Goal: Task Accomplishment & Management: Manage account settings

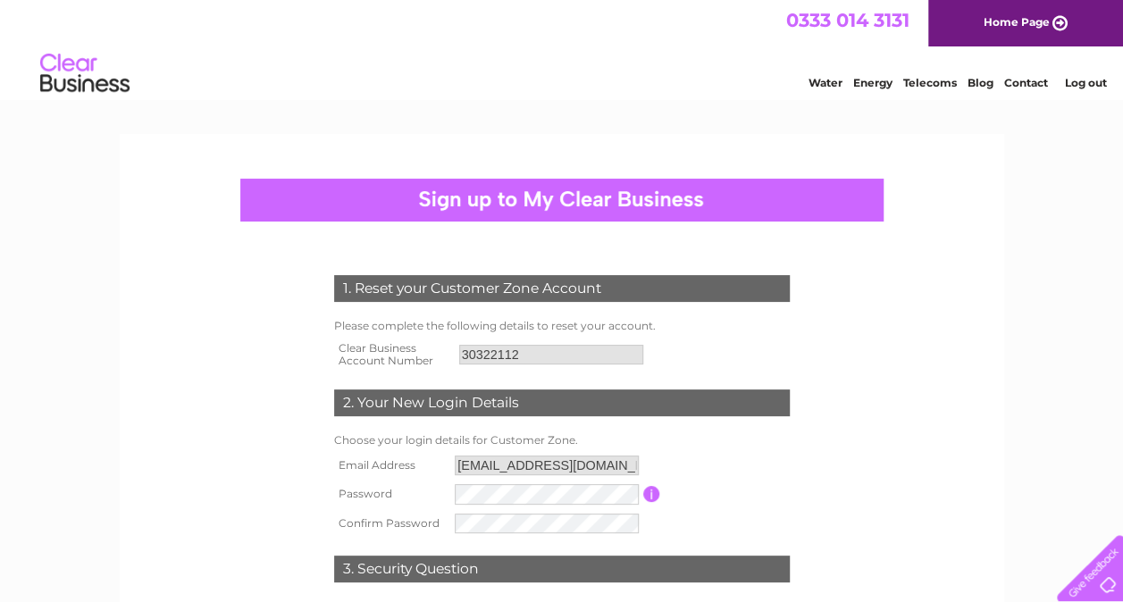
click at [406, 294] on div "1. Reset your Customer Zone Account" at bounding box center [562, 288] width 456 height 27
click at [709, 525] on table "Email Address johnd502000@yahoo.co.uk Password Password must be at least 6 char…" at bounding box center [562, 494] width 465 height 87
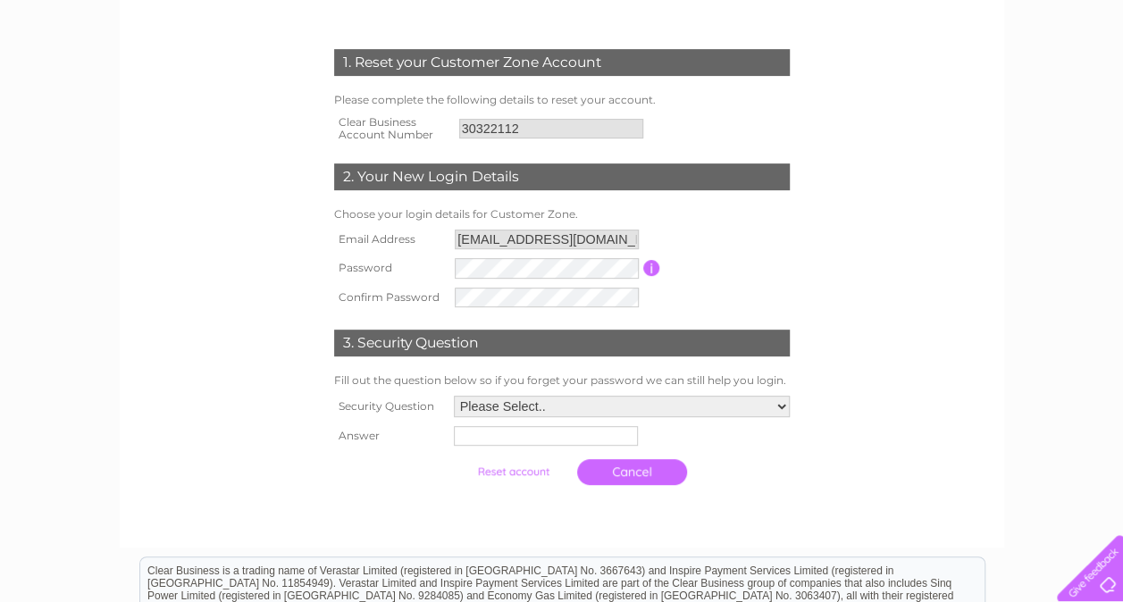
scroll to position [250, 0]
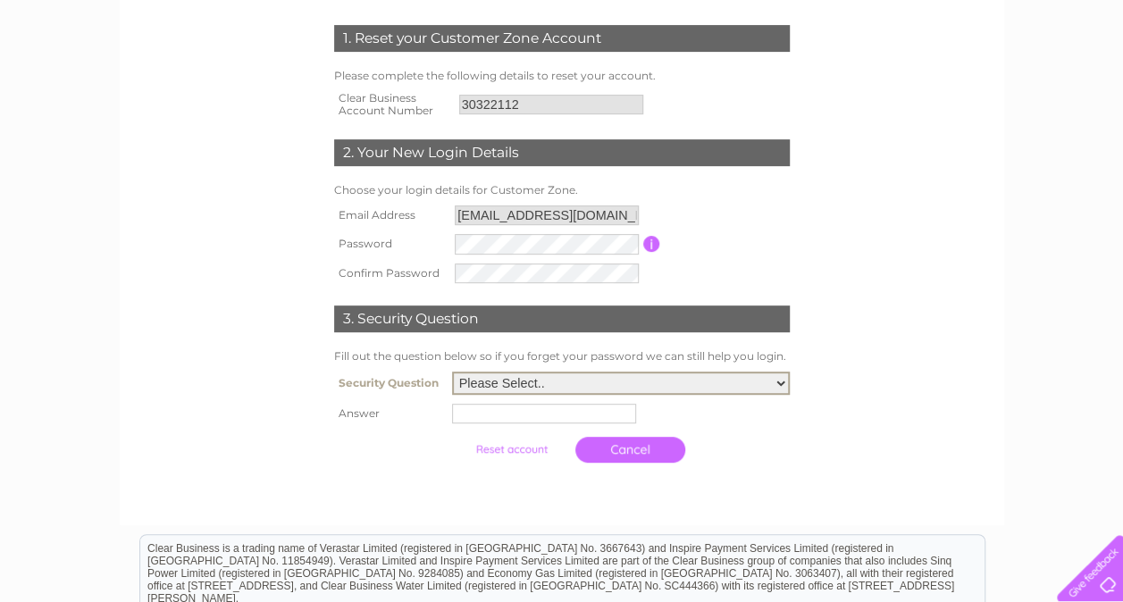
click at [782, 381] on select "Please Select.. In what town or city was your first job? In what town or city d…" at bounding box center [621, 383] width 338 height 23
select select "5"
click at [452, 373] on select "Please Select.. In what town or city was your first job? In what town or city d…" at bounding box center [621, 383] width 338 height 23
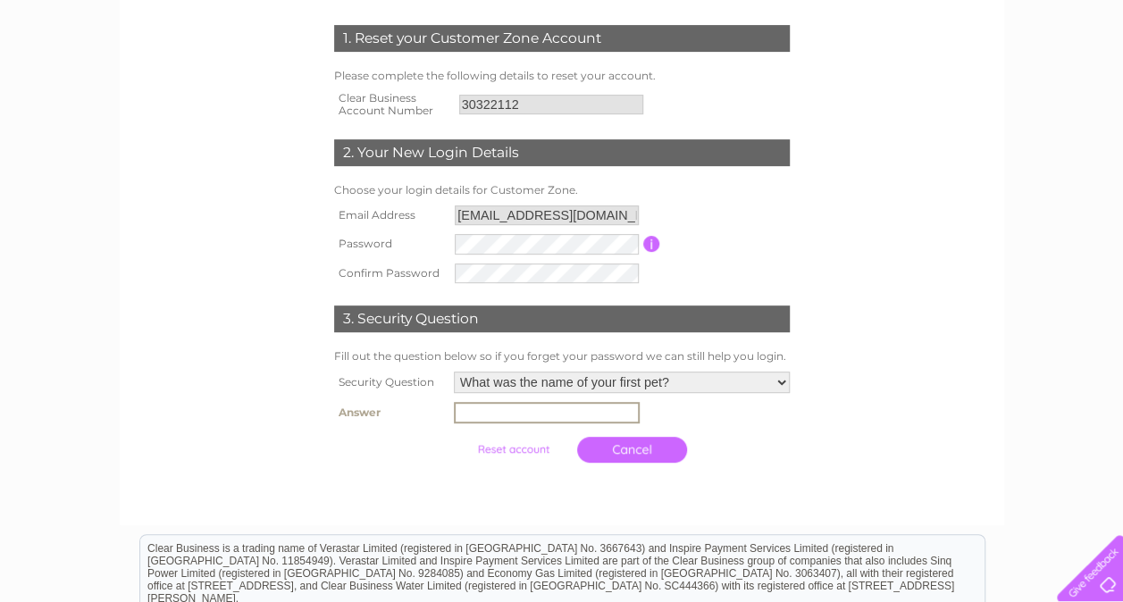
click at [466, 421] on input "text" at bounding box center [547, 412] width 186 height 21
type input "Flash"
click at [507, 451] on input "submit" at bounding box center [513, 447] width 110 height 25
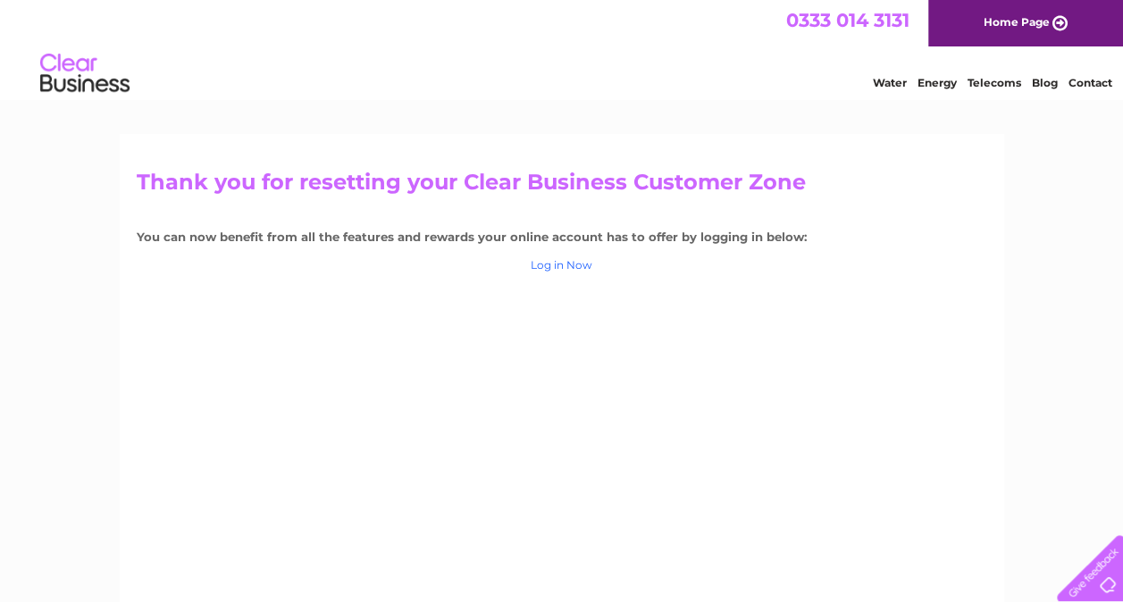
click at [566, 264] on link "Log in Now" at bounding box center [562, 264] width 62 height 13
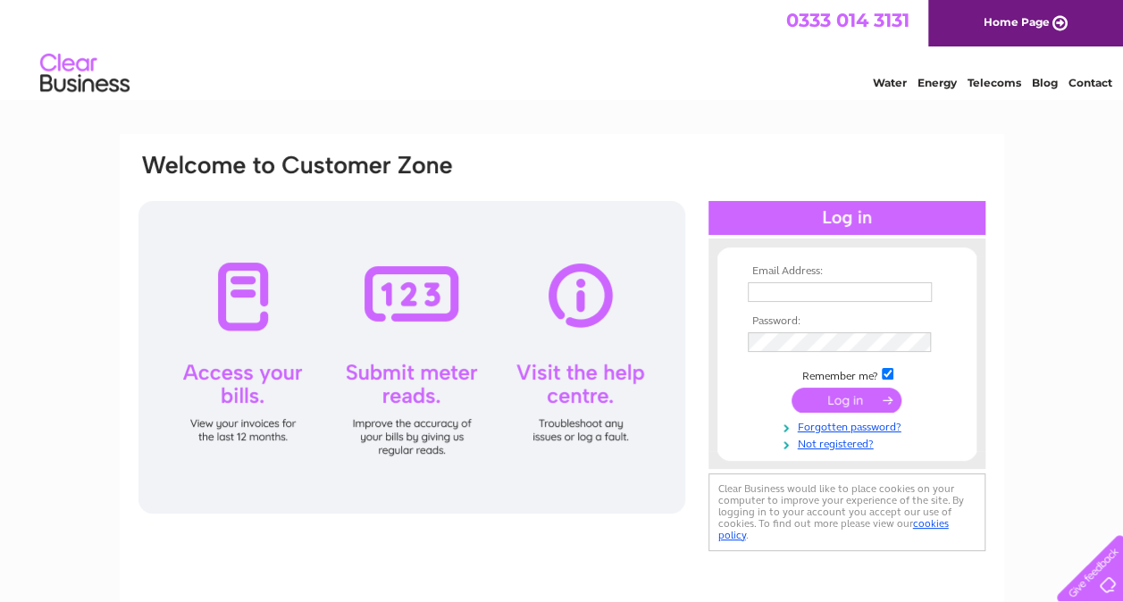
type input "[EMAIL_ADDRESS][DOMAIN_NAME]"
click at [834, 398] on input "submit" at bounding box center [846, 400] width 110 height 25
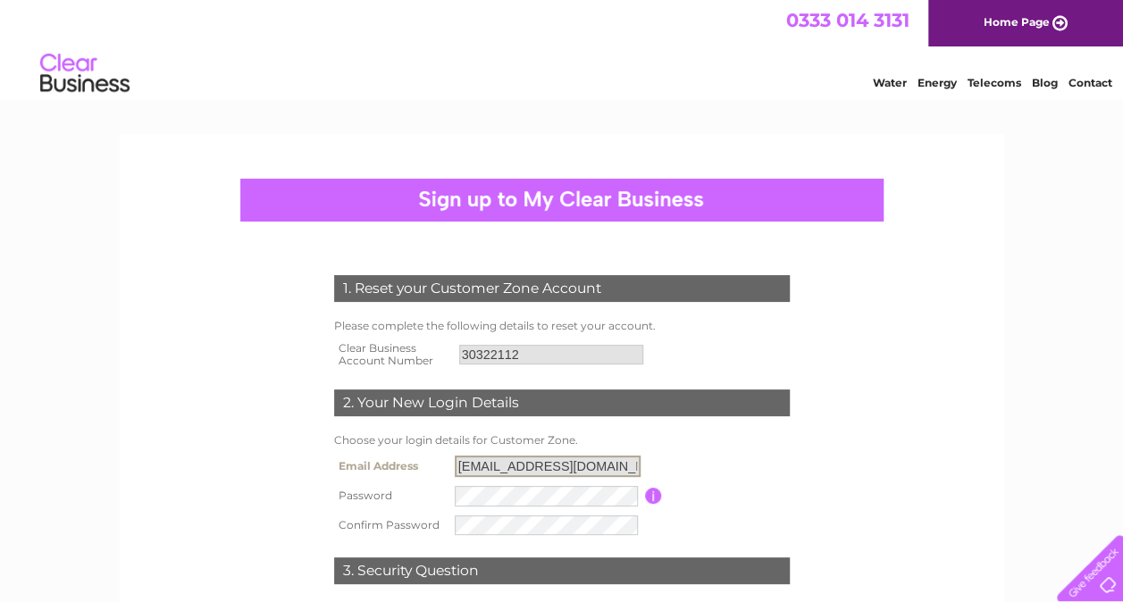
click at [622, 467] on input "Johnd502000@yahoo.co.uk" at bounding box center [548, 466] width 186 height 21
click at [621, 461] on input "Johnd502000@yahoo.co.uk" at bounding box center [548, 466] width 186 height 21
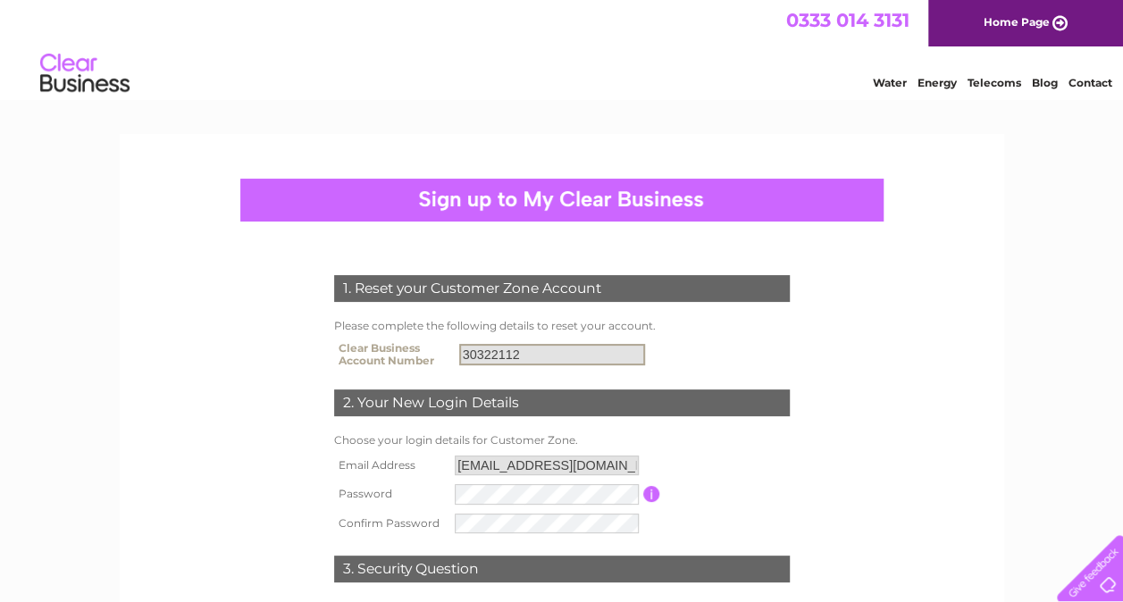
click at [528, 354] on input "30322112" at bounding box center [552, 354] width 186 height 21
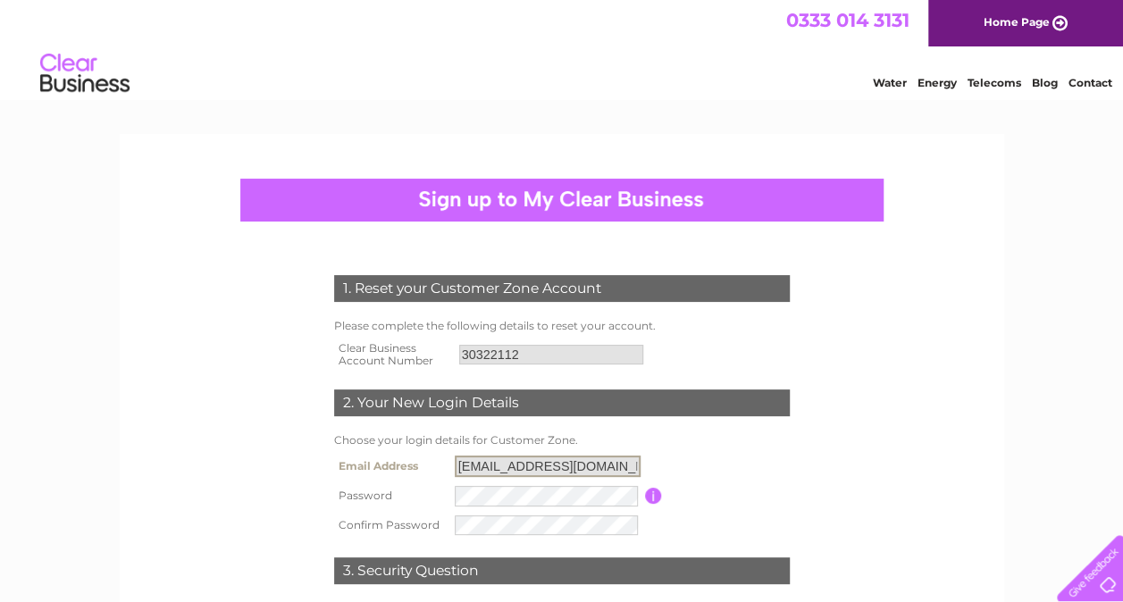
click at [464, 464] on input "Johnd502000@yahoo.co.uk" at bounding box center [548, 466] width 186 height 21
click at [468, 472] on input "Johnd502000@yahoo.co.uk" at bounding box center [548, 466] width 186 height 21
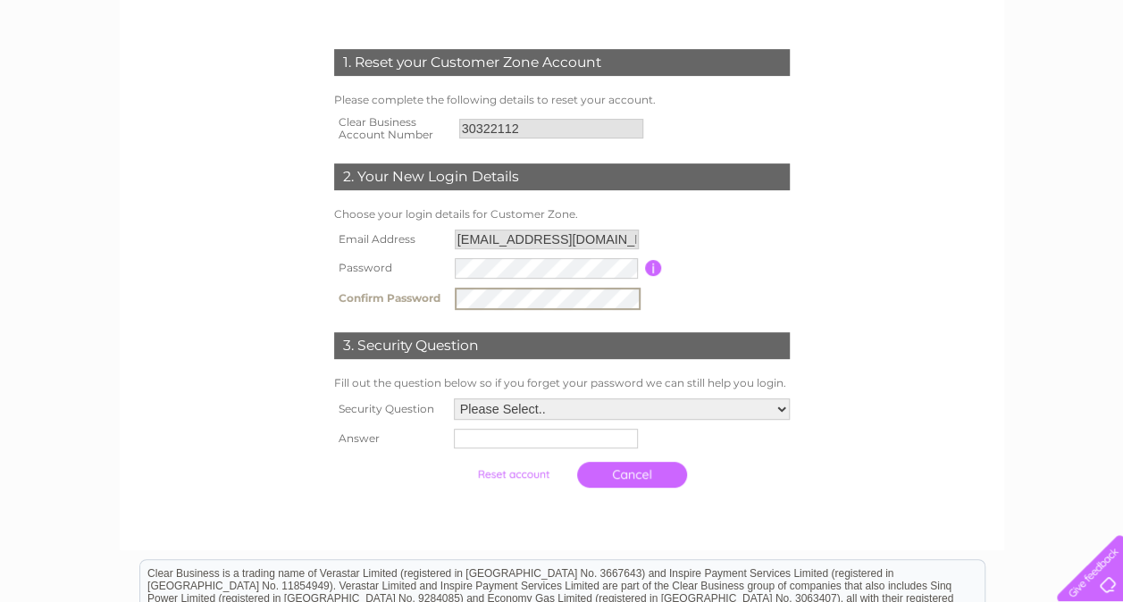
scroll to position [262, 0]
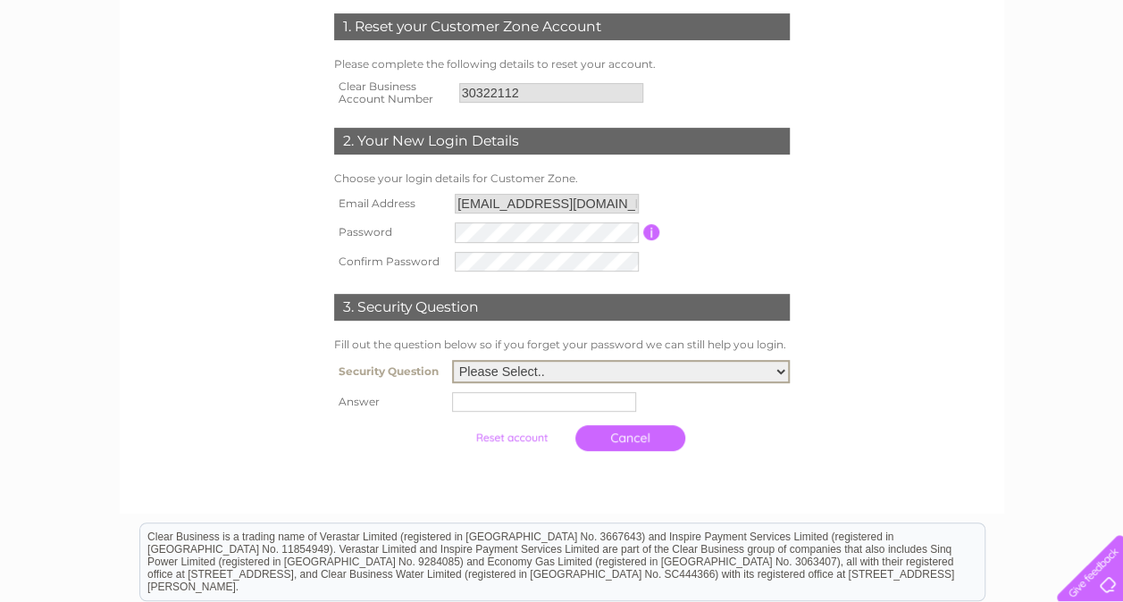
click at [779, 373] on select "Please Select.. In what town or city was your first job? In what town or city d…" at bounding box center [621, 371] width 338 height 23
select select "5"
click at [452, 362] on select "Please Select.. In what town or city was your first job? In what town or city d…" at bounding box center [621, 371] width 338 height 23
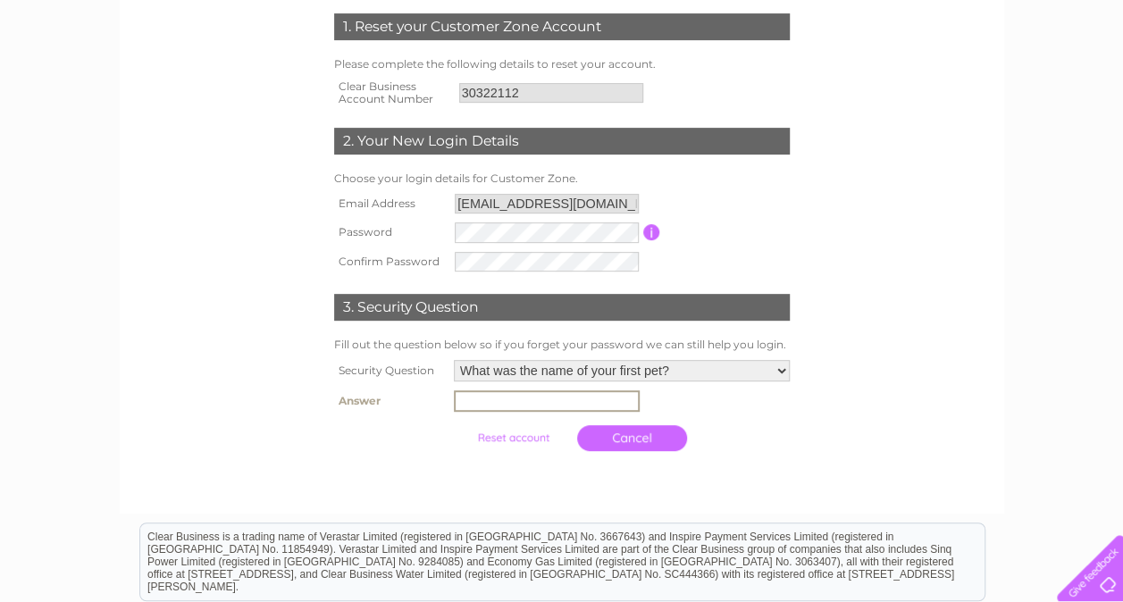
click at [468, 409] on input "text" at bounding box center [547, 400] width 186 height 21
type input "Flash"
click at [523, 436] on input "submit" at bounding box center [513, 435] width 110 height 25
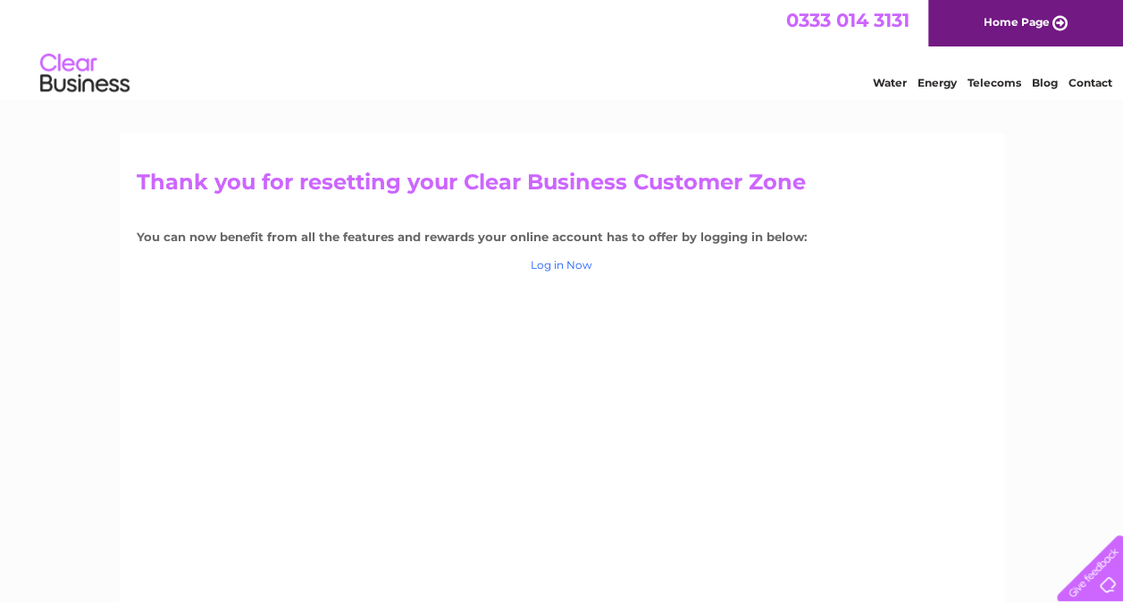
click at [574, 263] on link "Log in Now" at bounding box center [562, 264] width 62 height 13
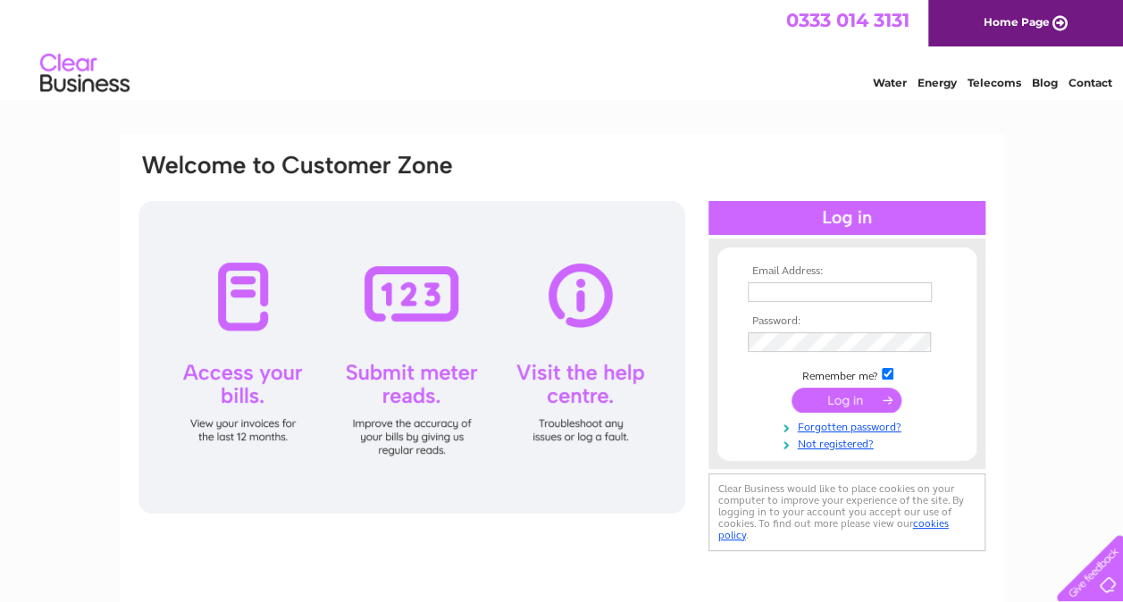
type input "johnd502000@yahoo.co.uk"
click at [834, 402] on input "submit" at bounding box center [846, 400] width 110 height 25
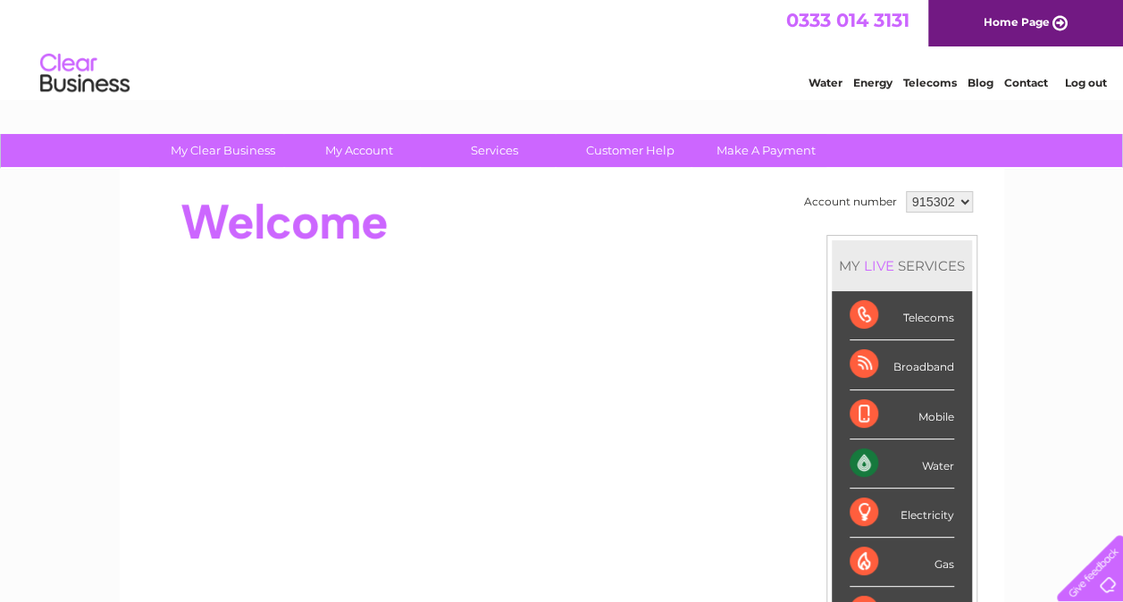
click at [969, 207] on select "915302" at bounding box center [939, 201] width 67 height 21
click at [961, 198] on select "915302" at bounding box center [939, 201] width 67 height 21
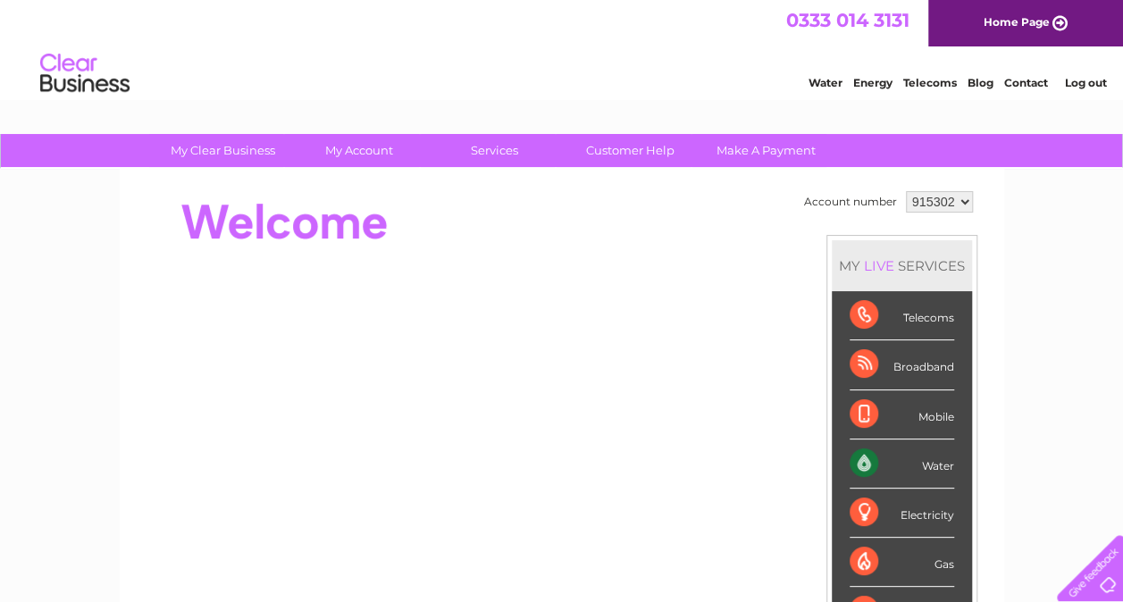
click at [867, 463] on div "Water" at bounding box center [902, 464] width 105 height 49
click at [1084, 82] on link "Log out" at bounding box center [1085, 82] width 42 height 13
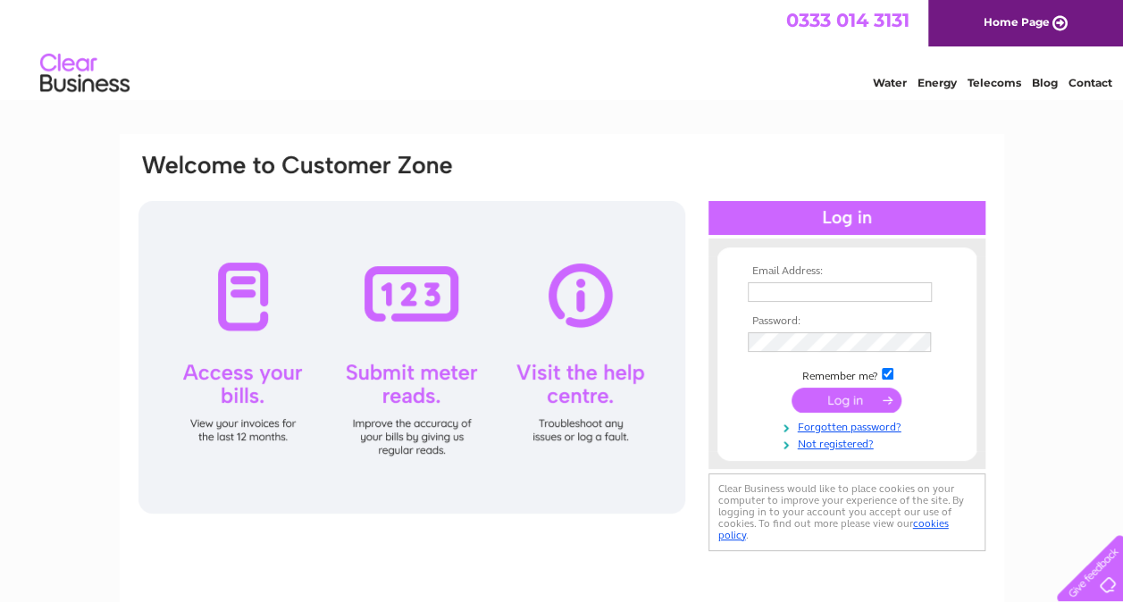
type input "[EMAIL_ADDRESS][DOMAIN_NAME]"
click at [885, 373] on input "checkbox" at bounding box center [888, 374] width 12 height 12
checkbox input "false"
click at [845, 402] on input "submit" at bounding box center [846, 400] width 110 height 25
